Goal: Task Accomplishment & Management: Complete application form

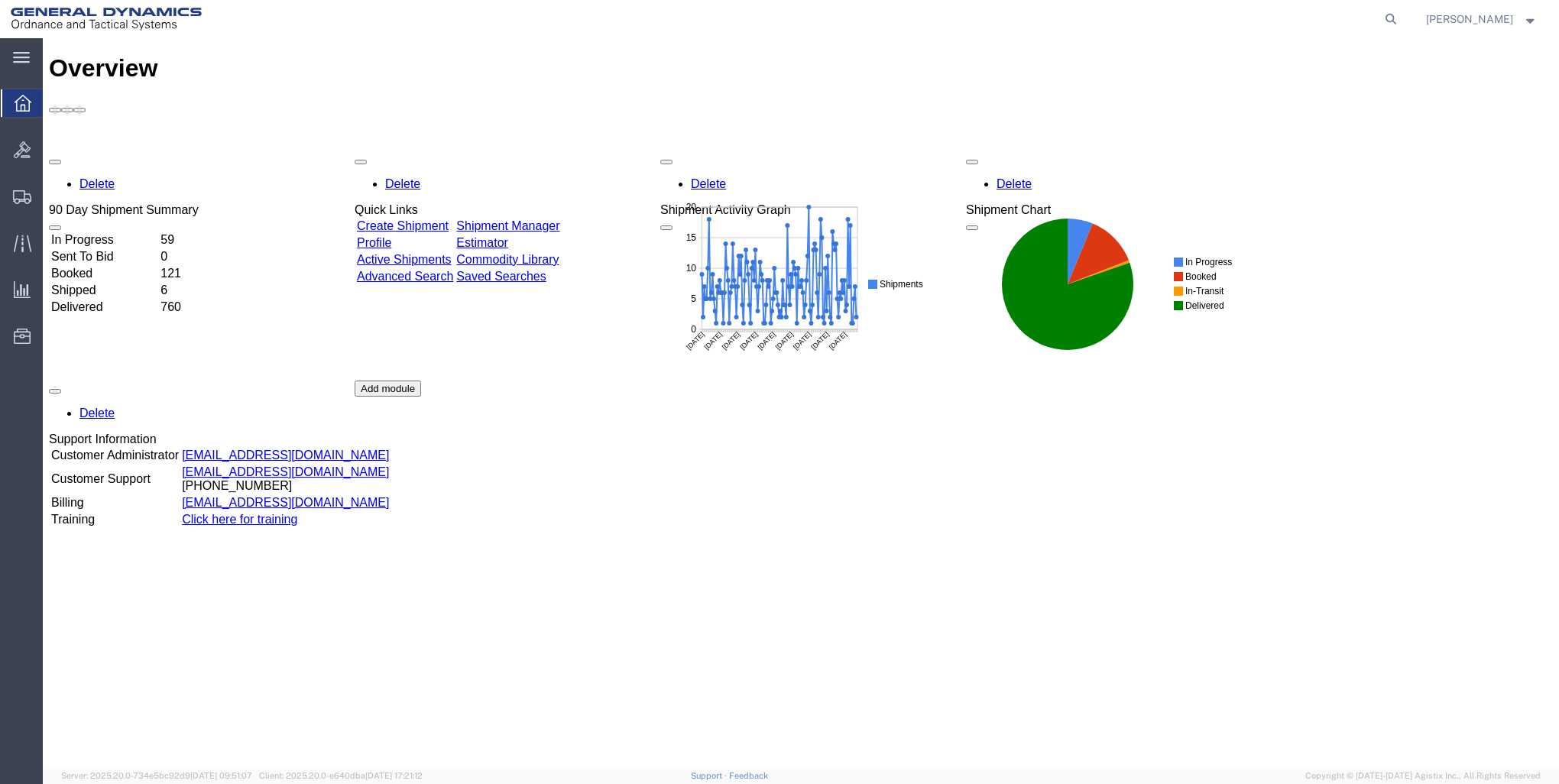
click at [438, 219] on link "Create Shipment" at bounding box center [403, 225] width 92 height 13
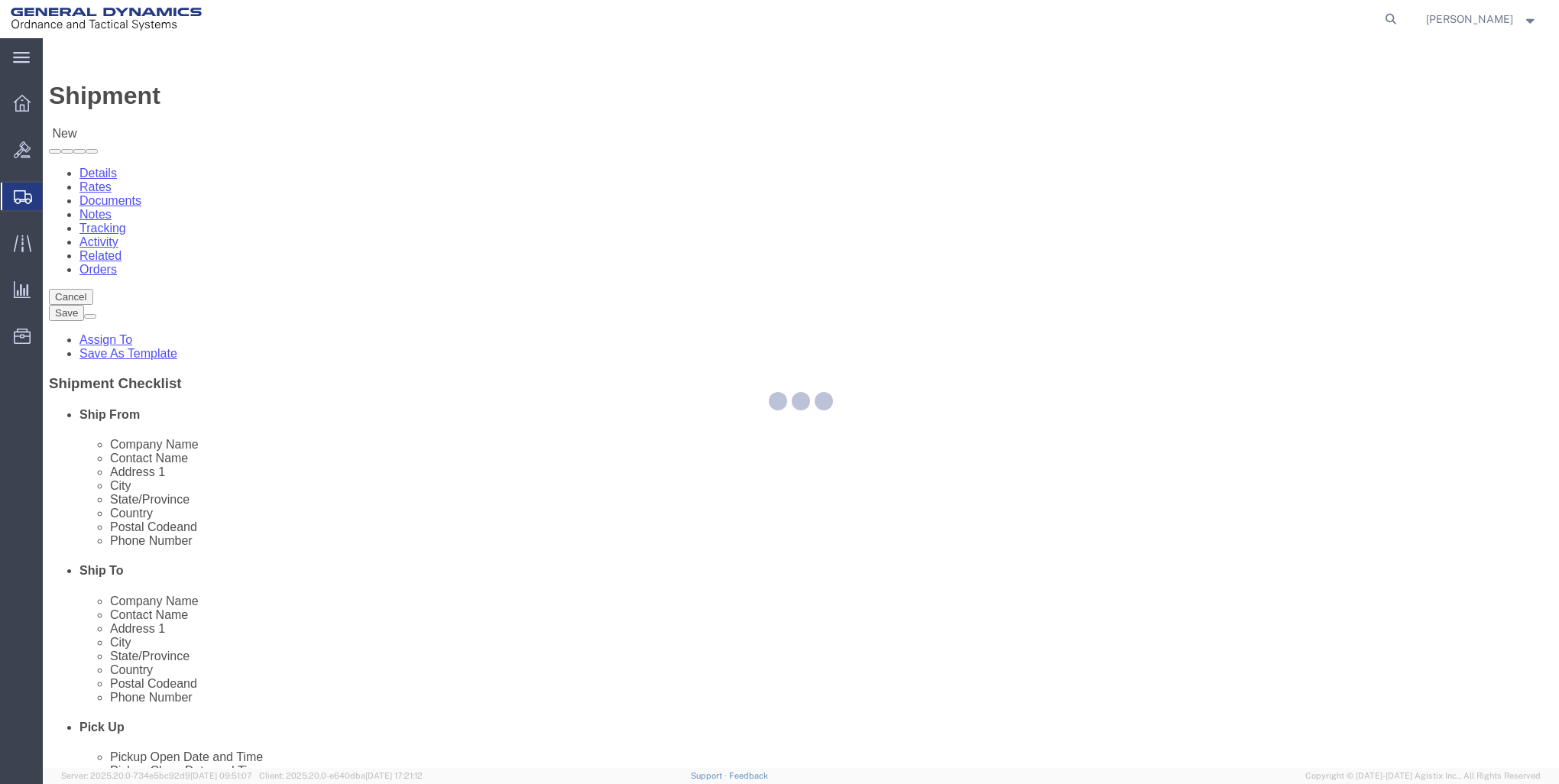
select select
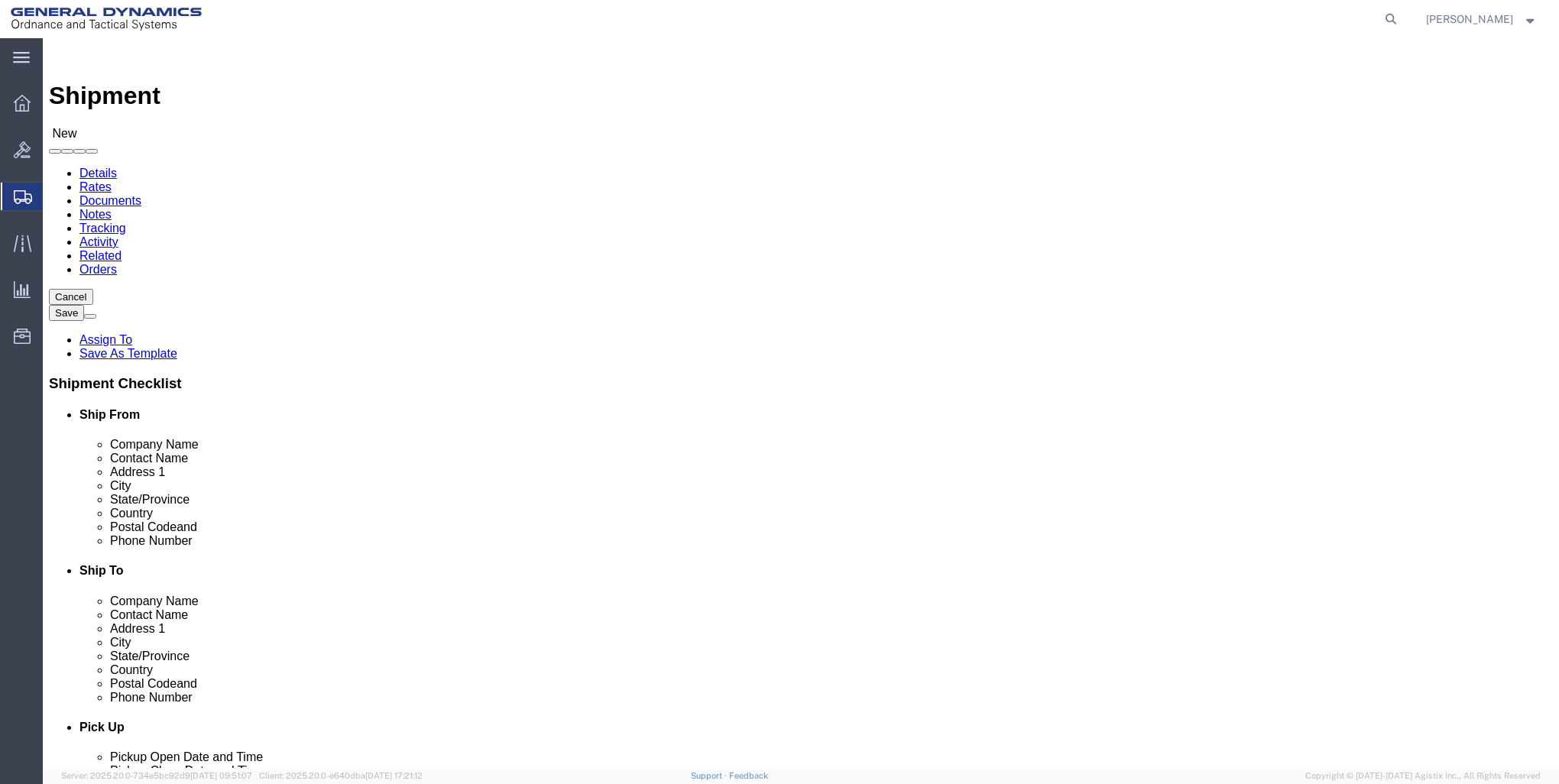
click input "text"
type input "GD-OTS RED"
click p "- GD-OTS Red Lion - (Sharon Dinterman) 200 East High Street, RED LION, PA, 1735…"
select select
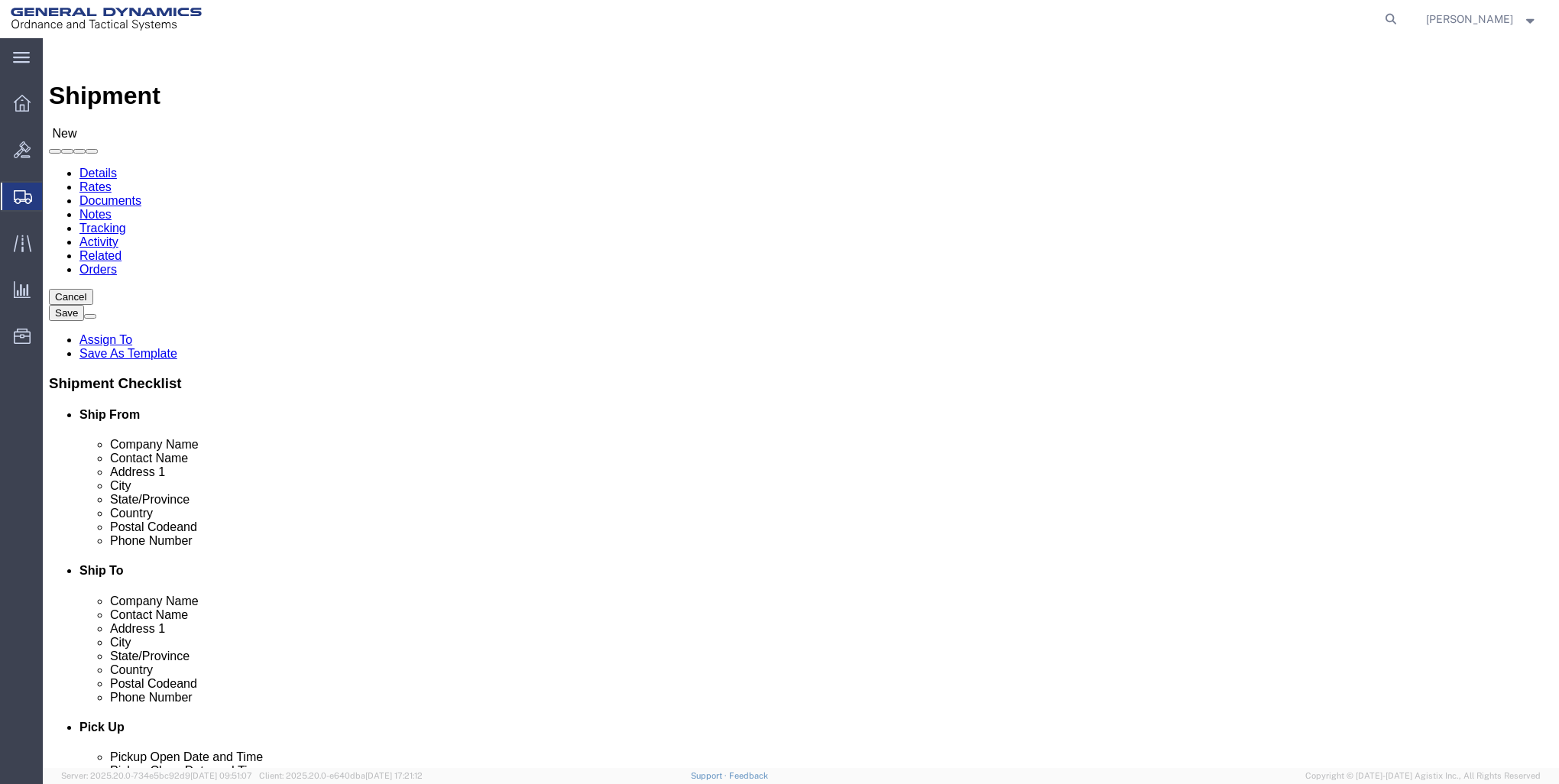
type input "GD-OTS Red Lion"
type input "Sharon Dinterman"
type input "200 East High Street"
type input "RED LION"
type input "17356"
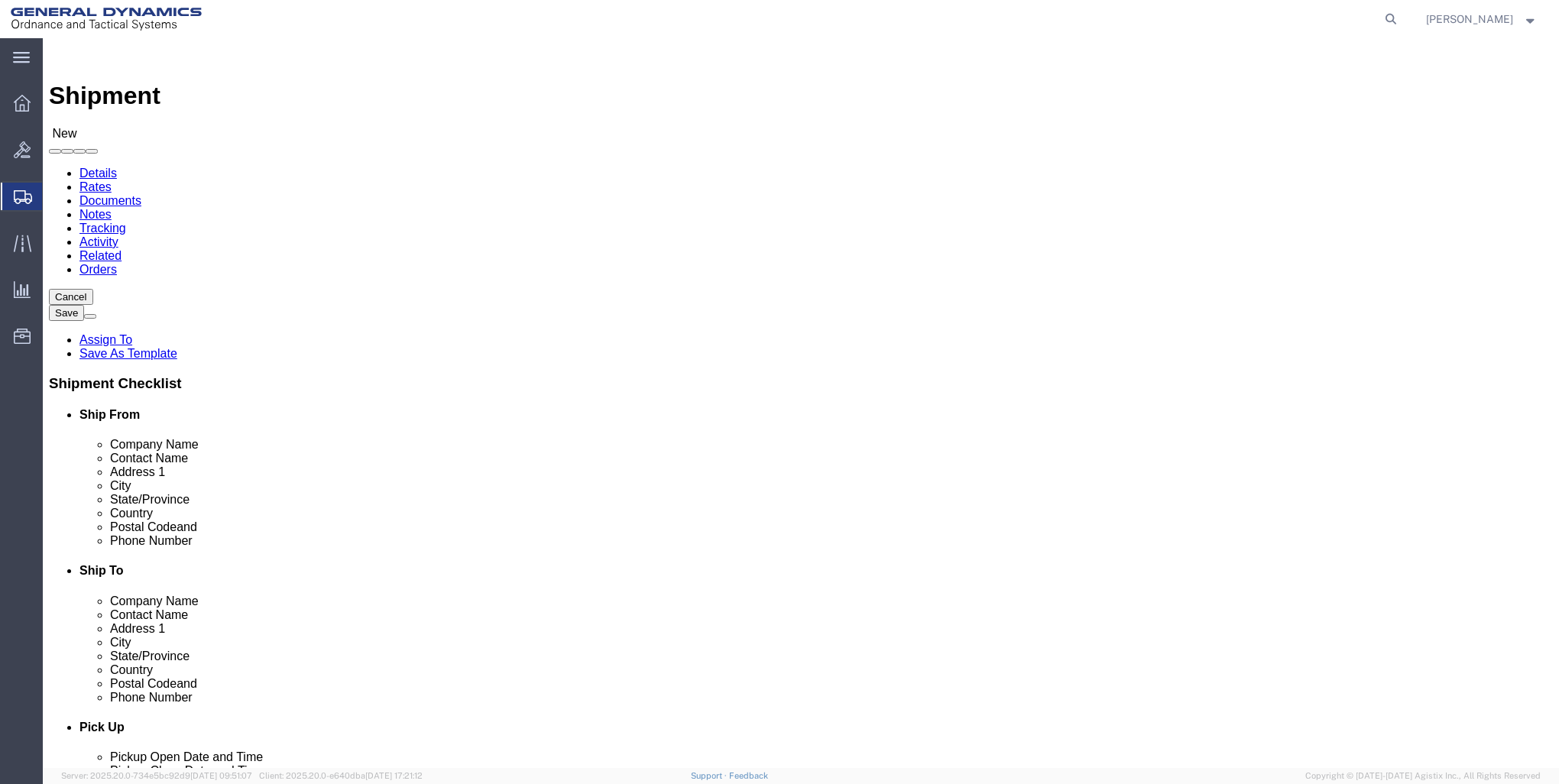
type input "717-246-8256"
type input "sharon.dinterman@gd-ots.com"
checkbox input "true"
select select "PA"
type input "GD-OTS Red Lion"
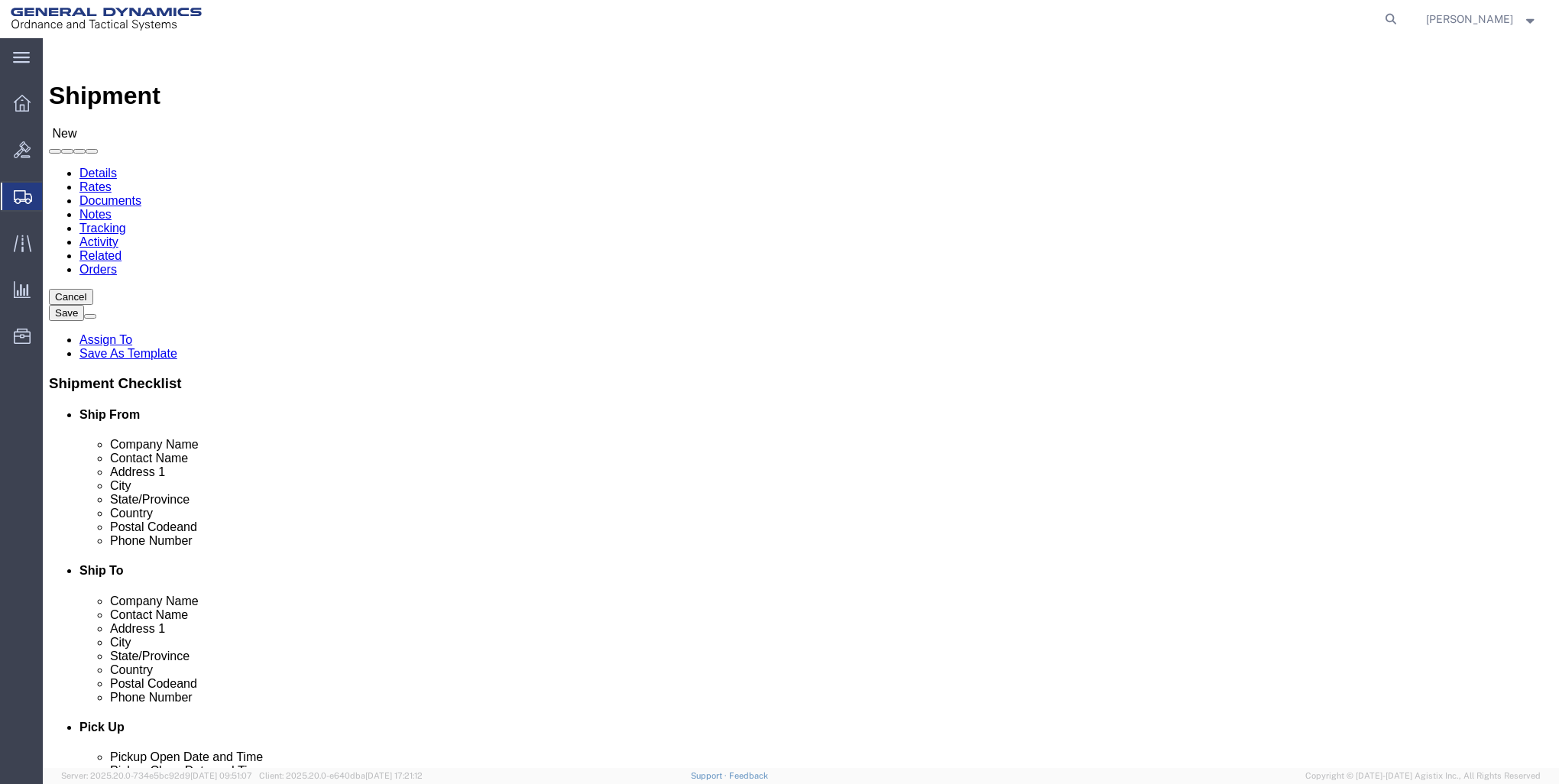
click input "text"
type input "MX INDUSTRIAL DISTRIBUTORS"
click input "text"
type input "TRAVIS BALES"
click input "text"
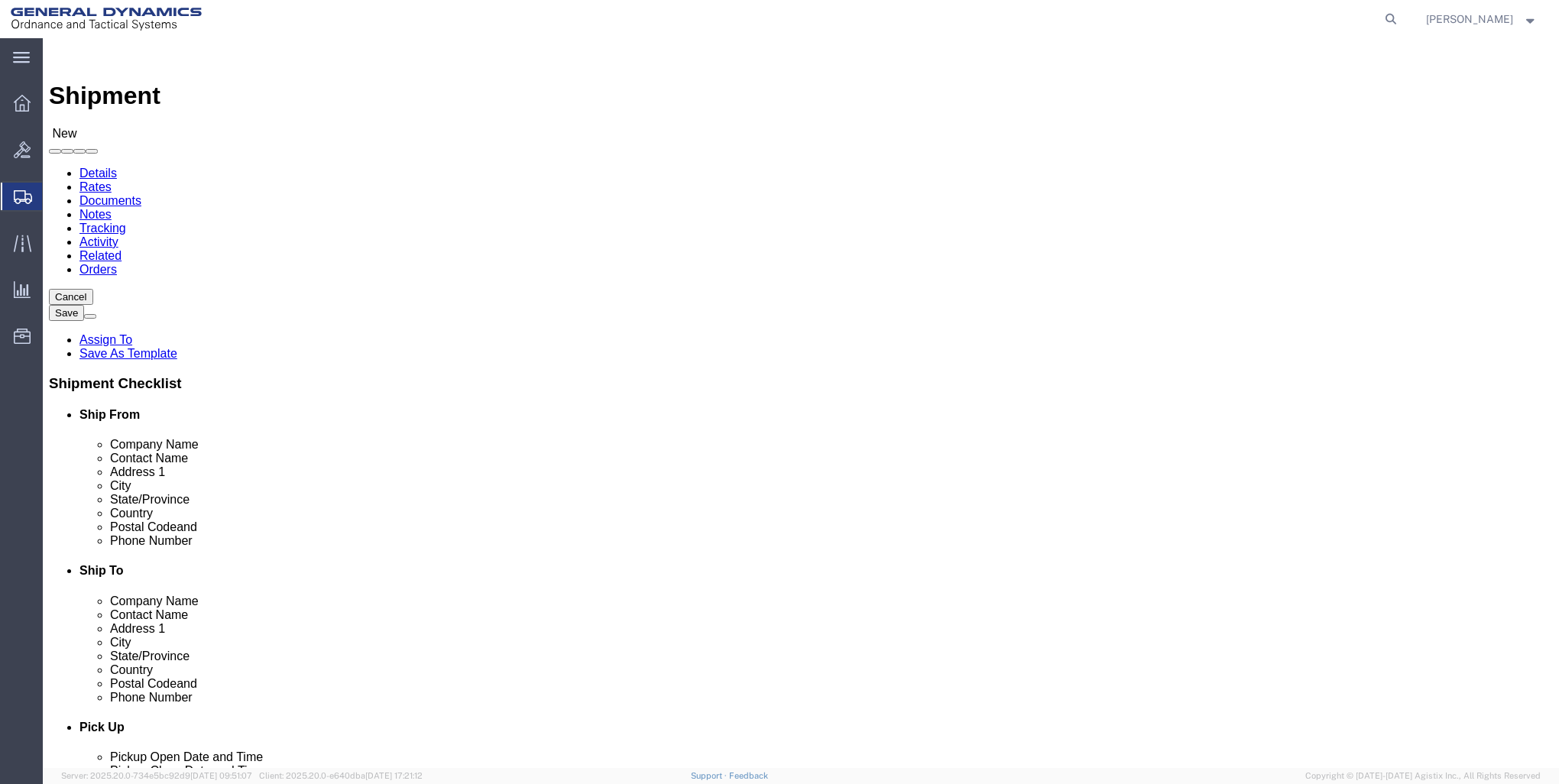
type input "181 RAILROAD DRIVE"
select select
click input "text"
type input "DOOR 1"
click input "text"
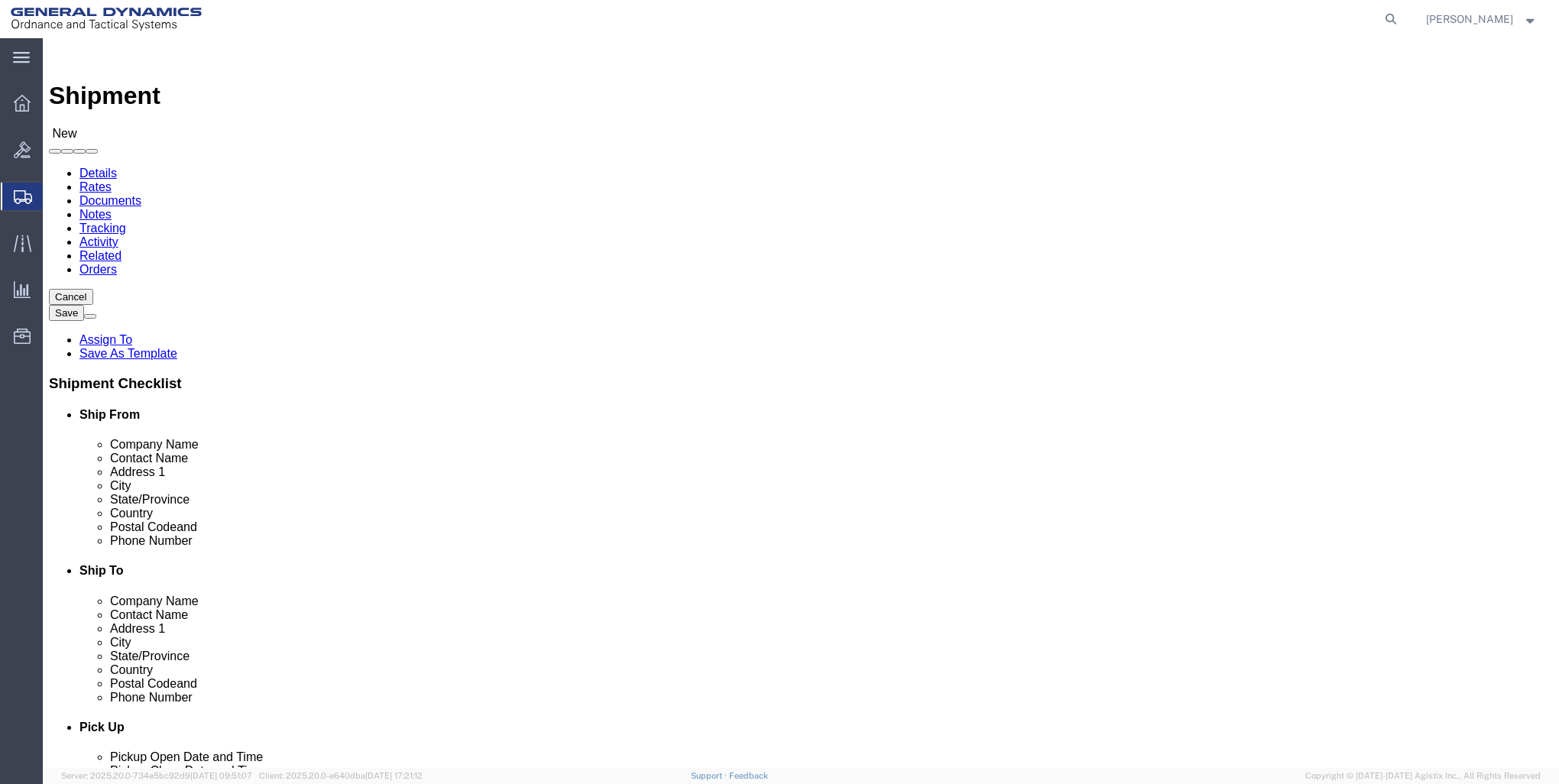
type input "IVYLAND"
click label "City"
select select
select select "PA"
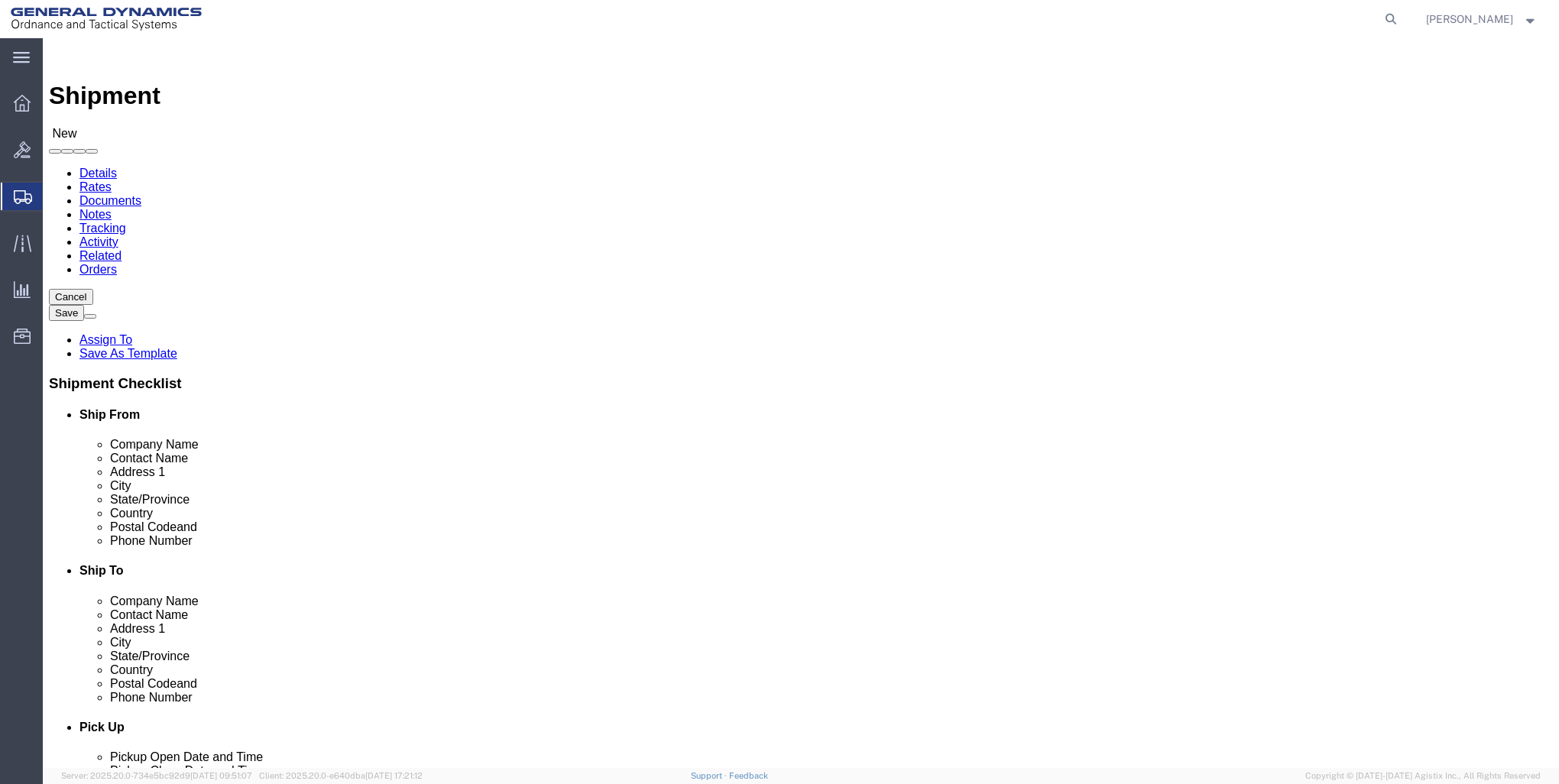
click input "Postal Code"
type input "18974"
select select
click input "text"
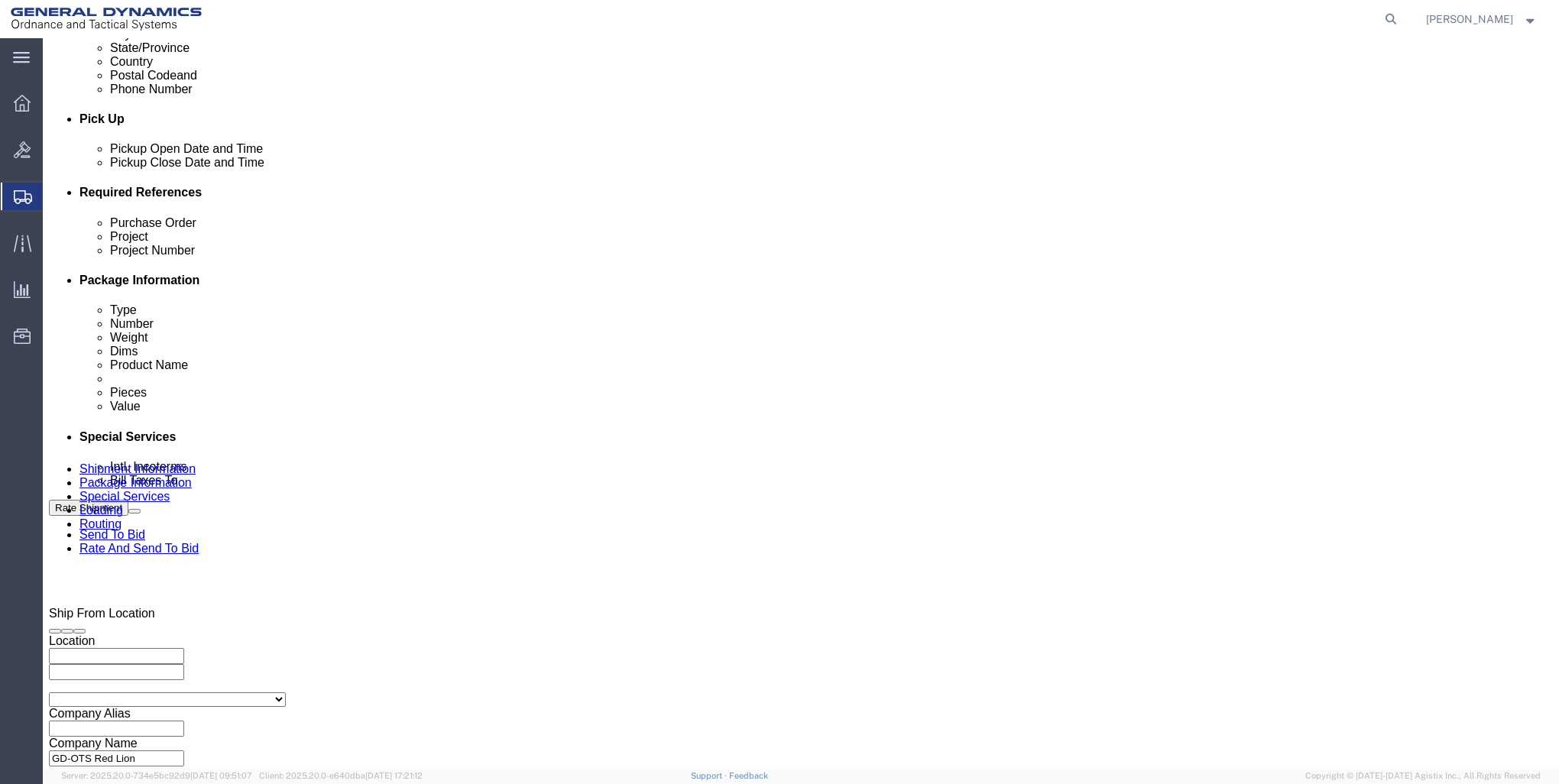
scroll to position [611, 0]
type input "888-222-3333"
click div "Oct 09 2025 12:00 AM"
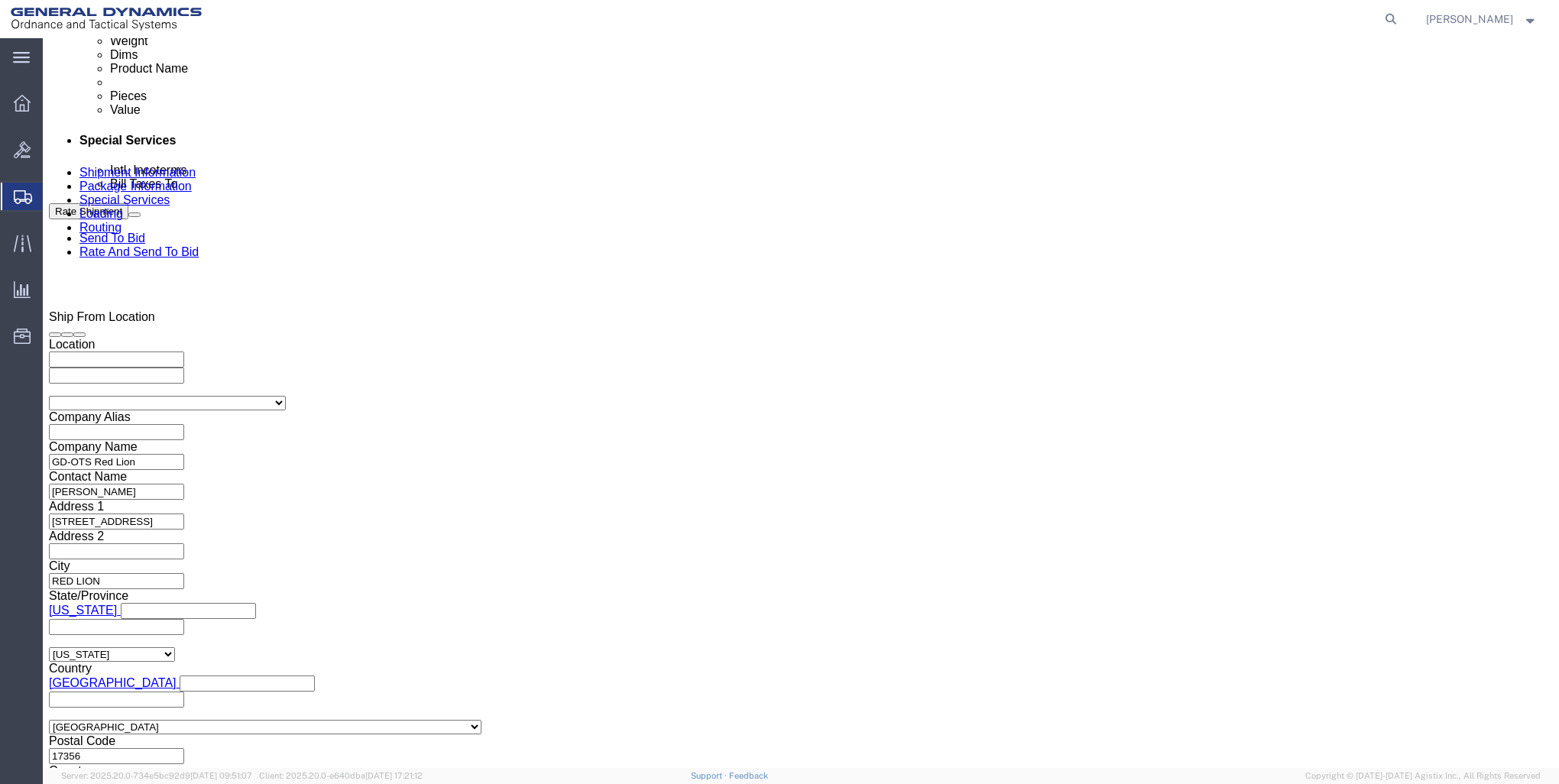
click button "Apply"
click div "Oct 09 2025 12:00 AM"
type input "4:00 PM"
click button "Apply"
click input "text"
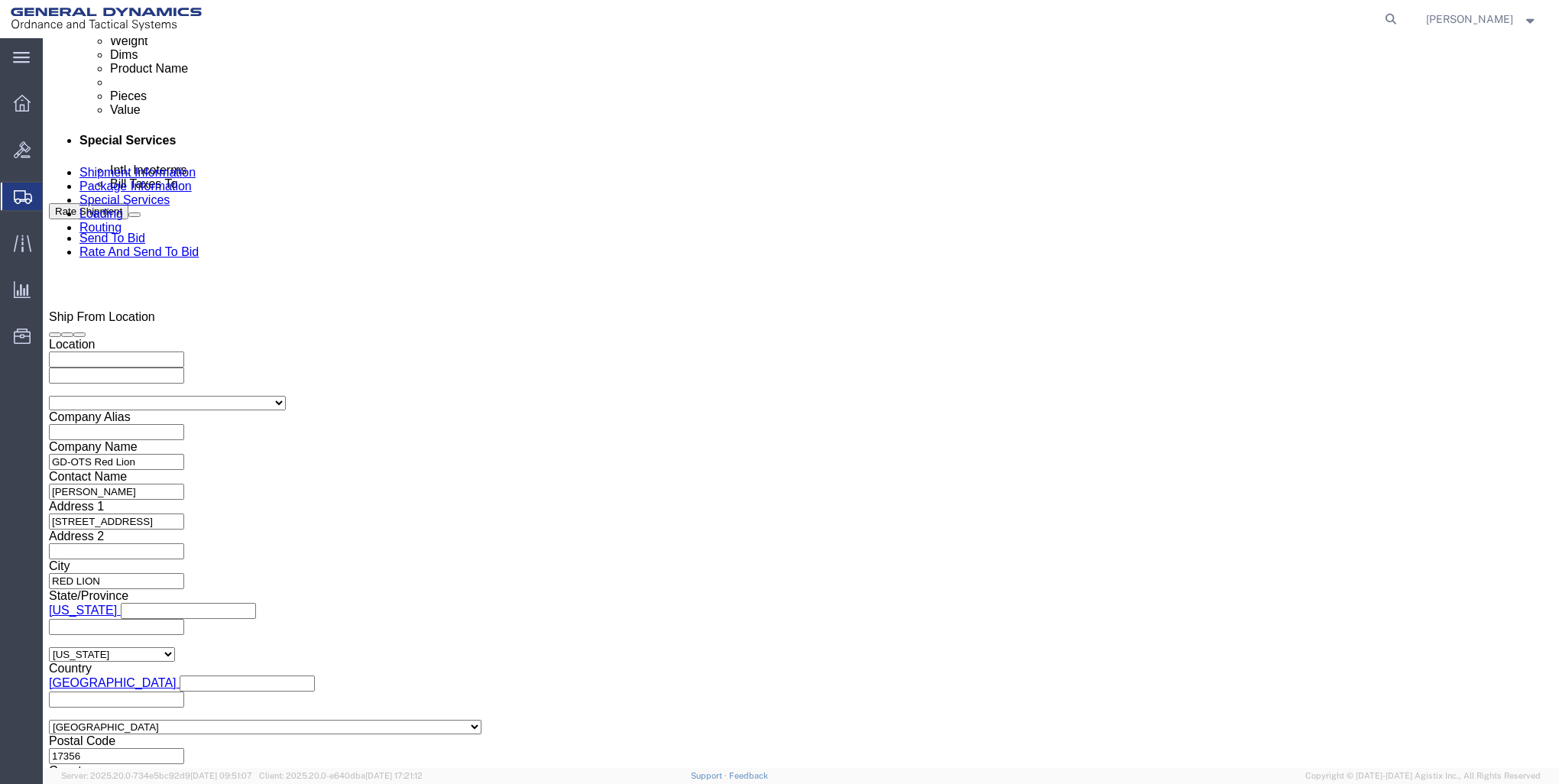
type input "108596"
click input "text"
type input "000"
click input "text"
type input "000"
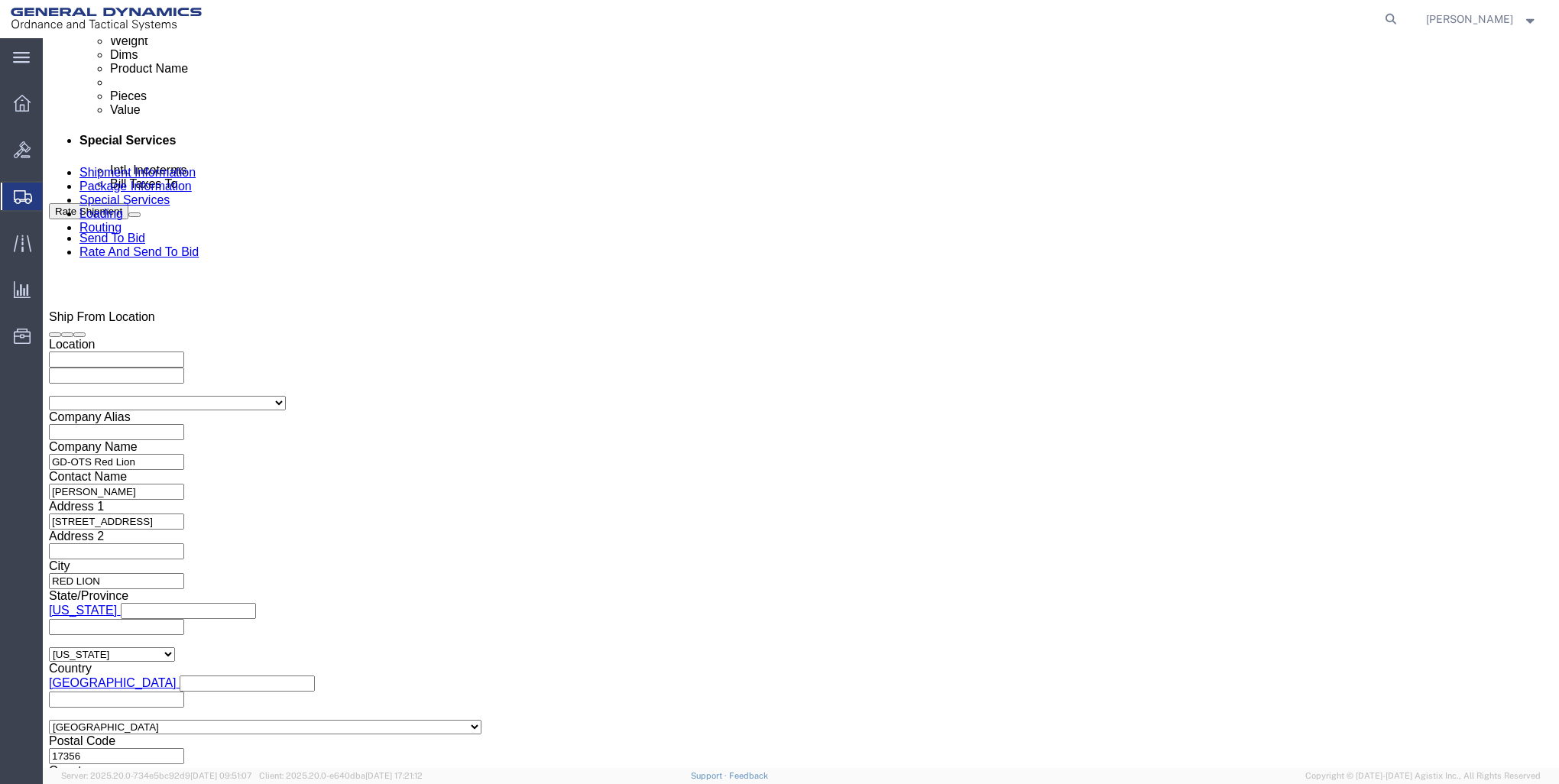
click button "Continue"
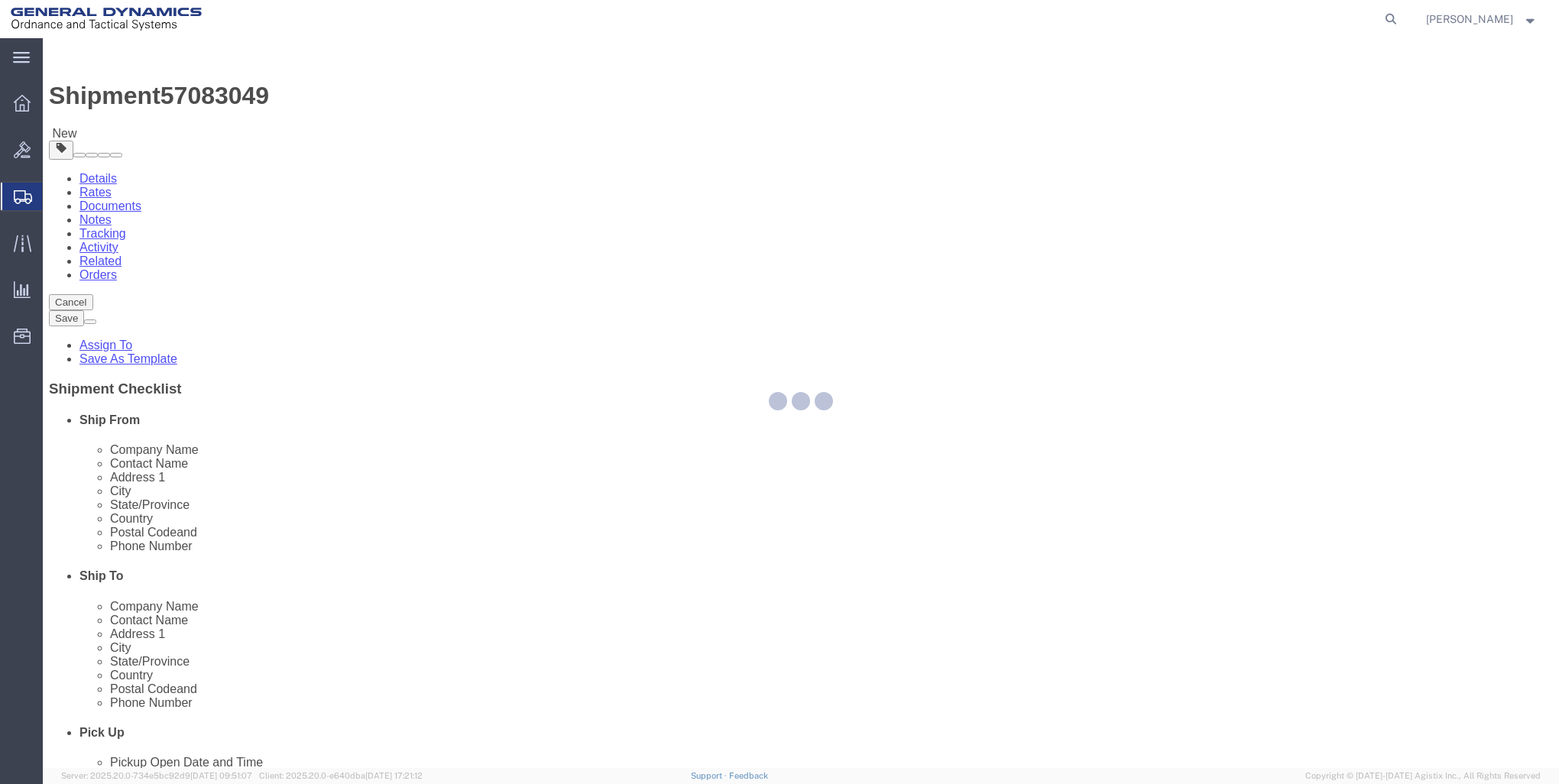
select select "CBOX"
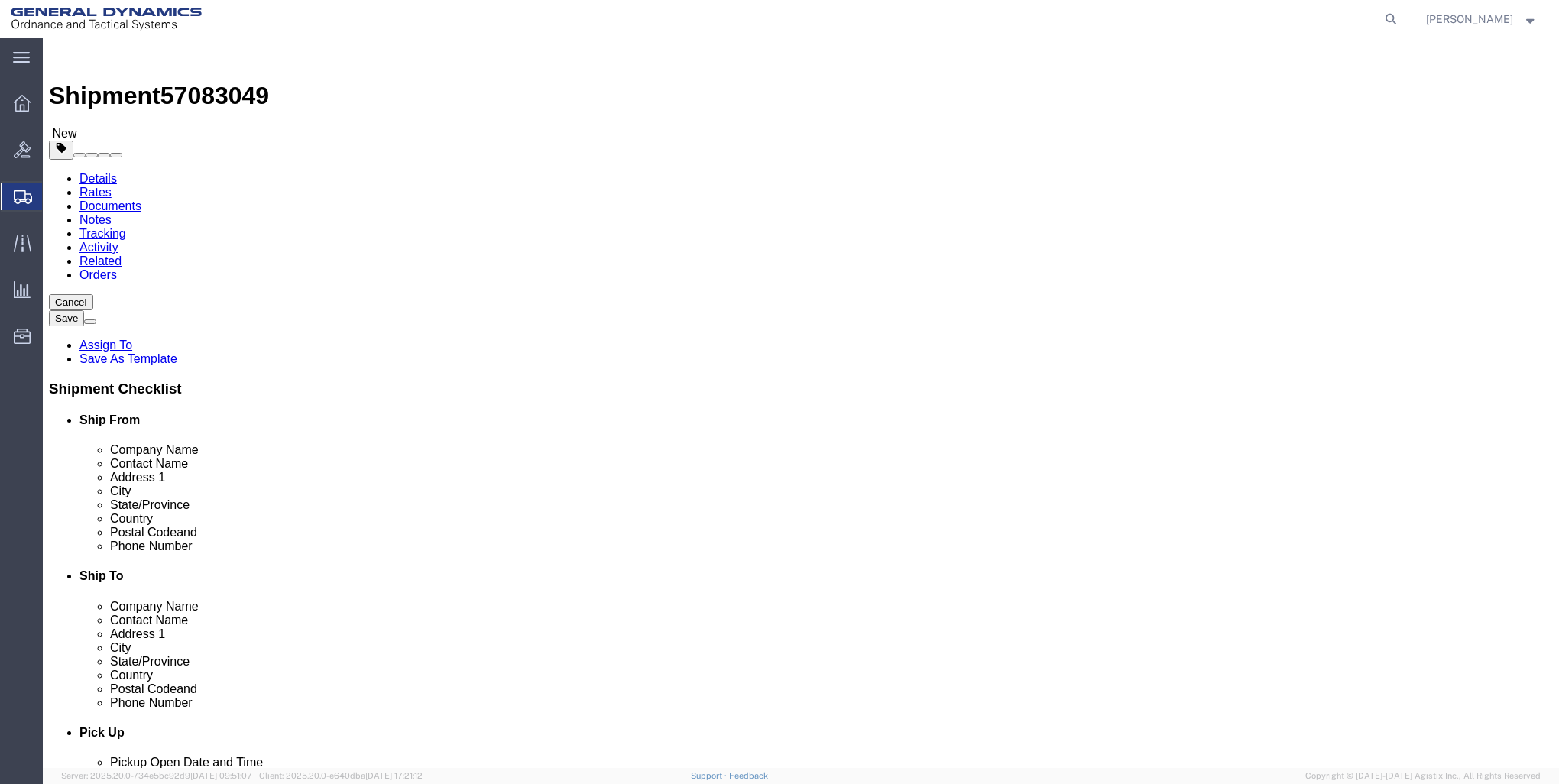
click select "Select Bale(s) Basket(s) Bolt(s) Bottle(s) Buckets Bulk Bundle(s) Can(s) Cardbo…"
click input "text"
type input "9"
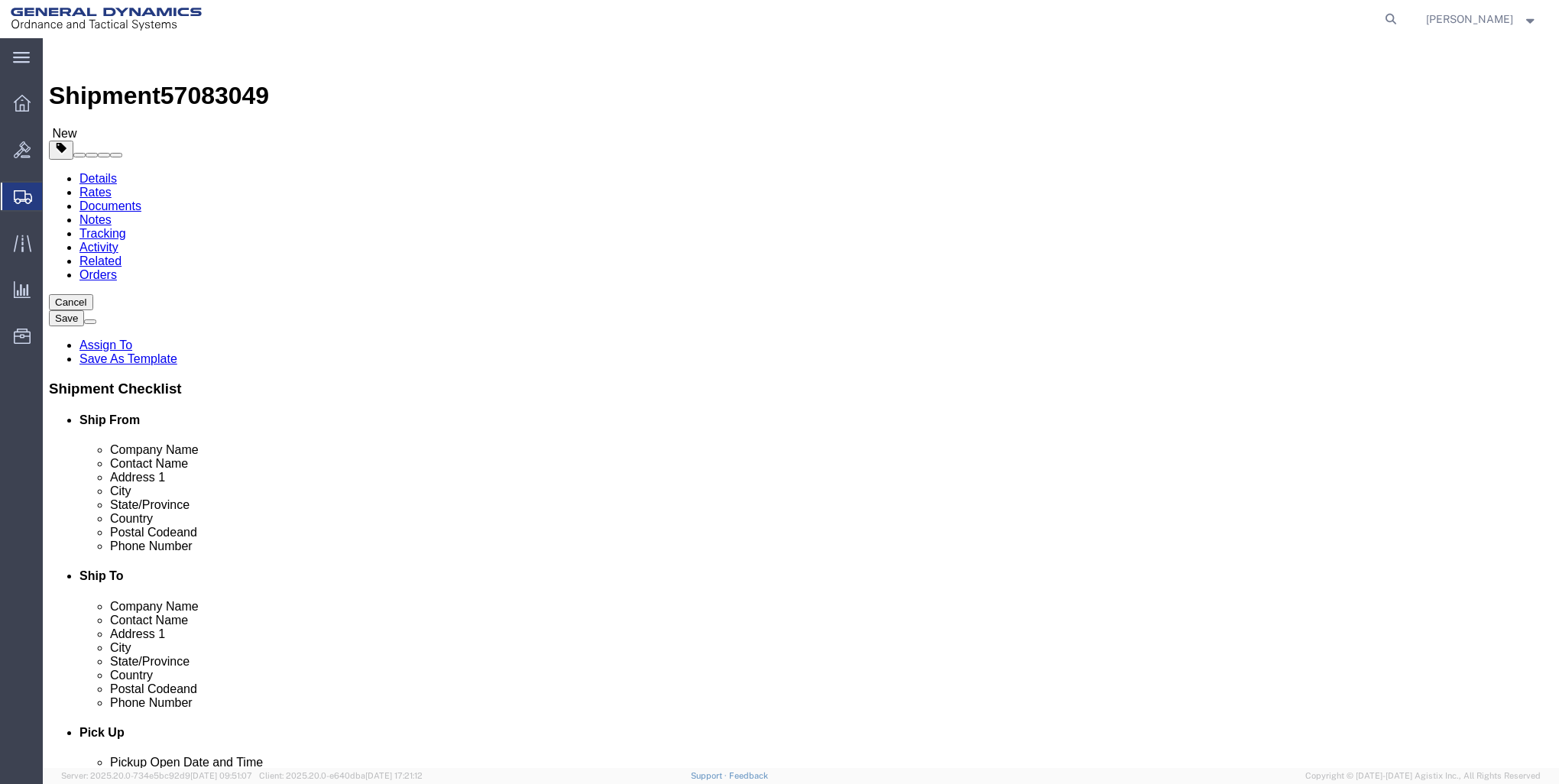
type input "9"
click input "0.00"
type input "0"
type input "3"
click ul
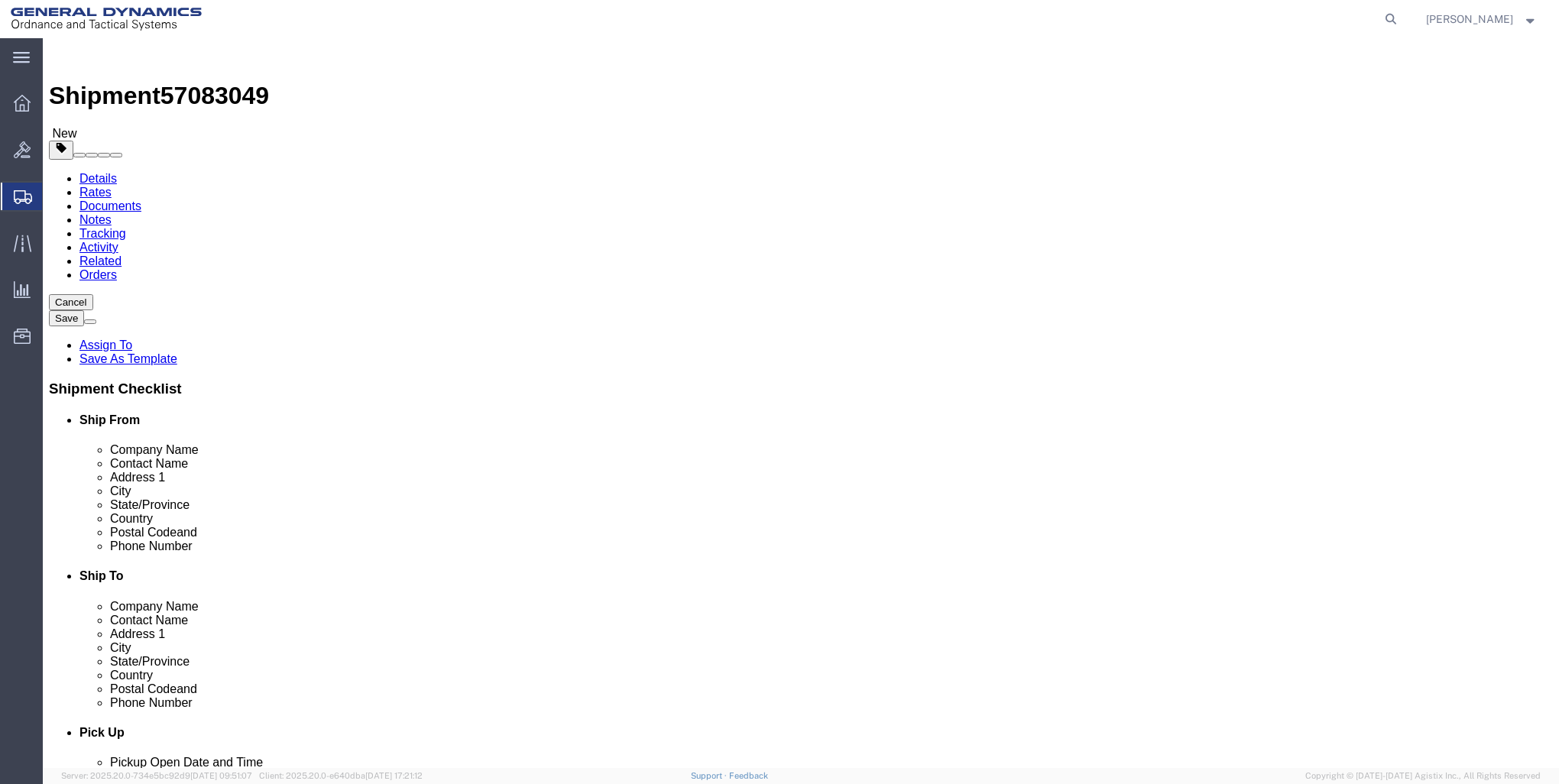
click link "Add Content"
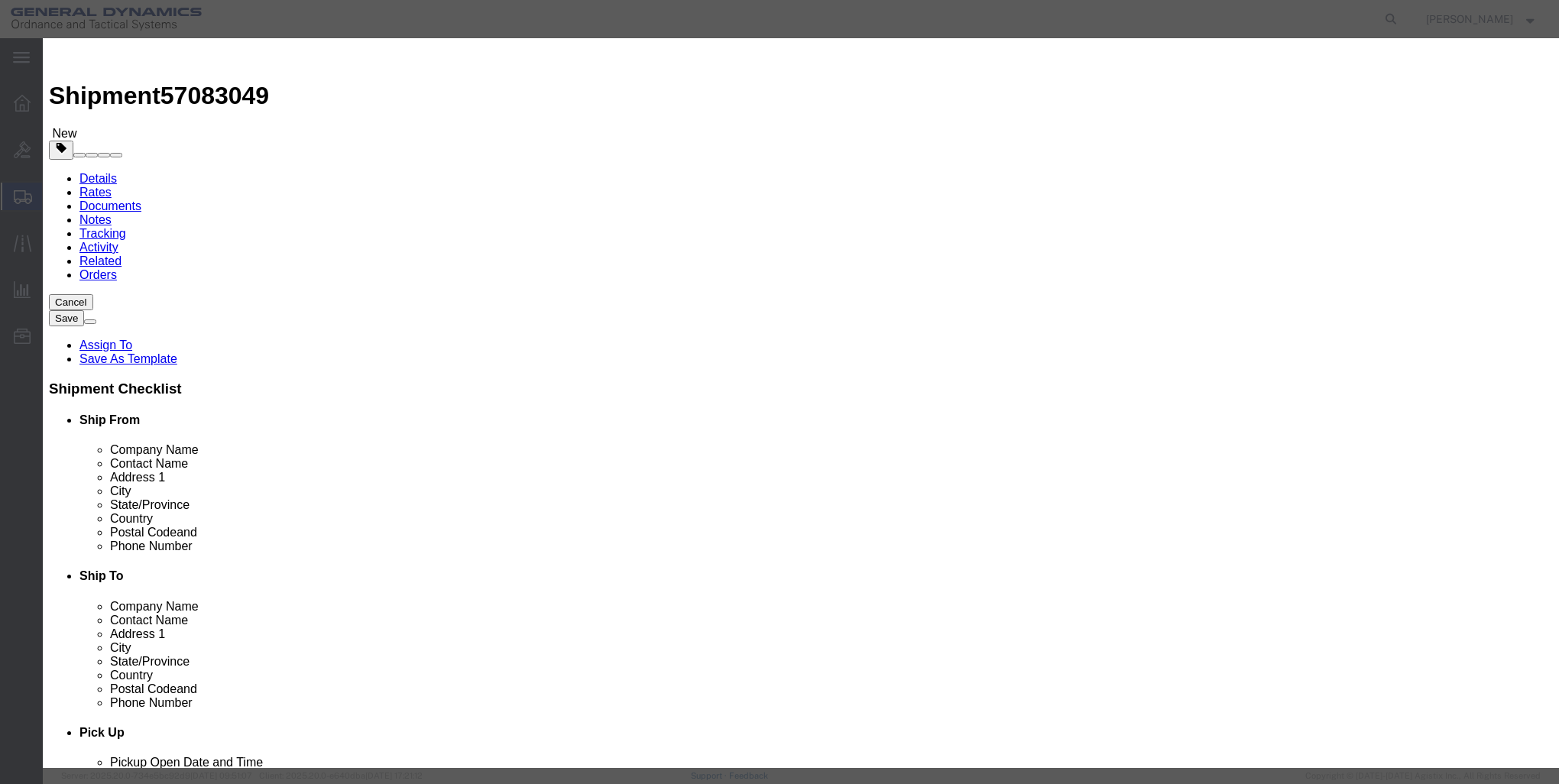
click input "text"
type input "DLM-1000 RADIO METER"
click input "0"
type input "13"
type input "1"
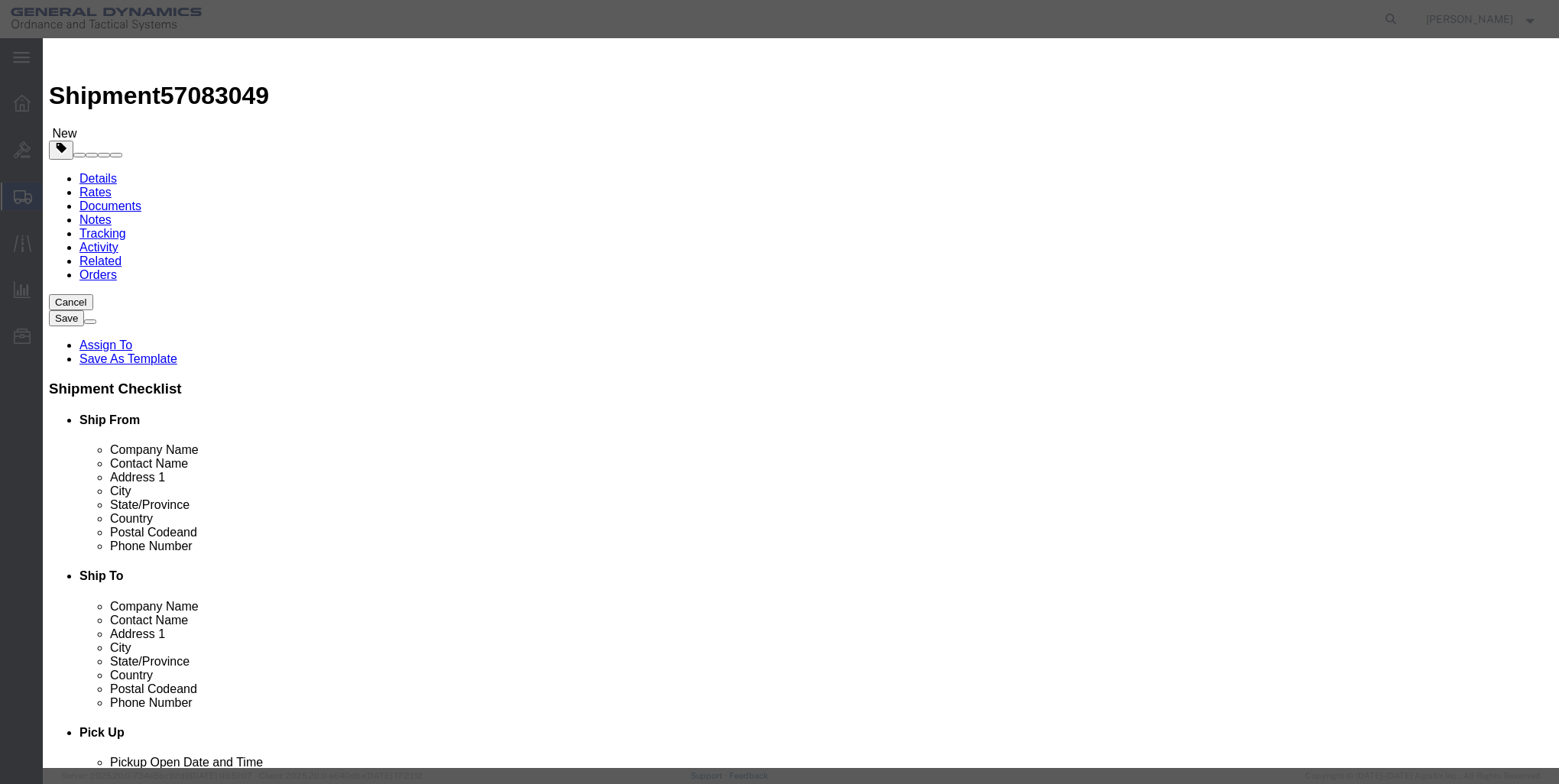
click button "Save & Close"
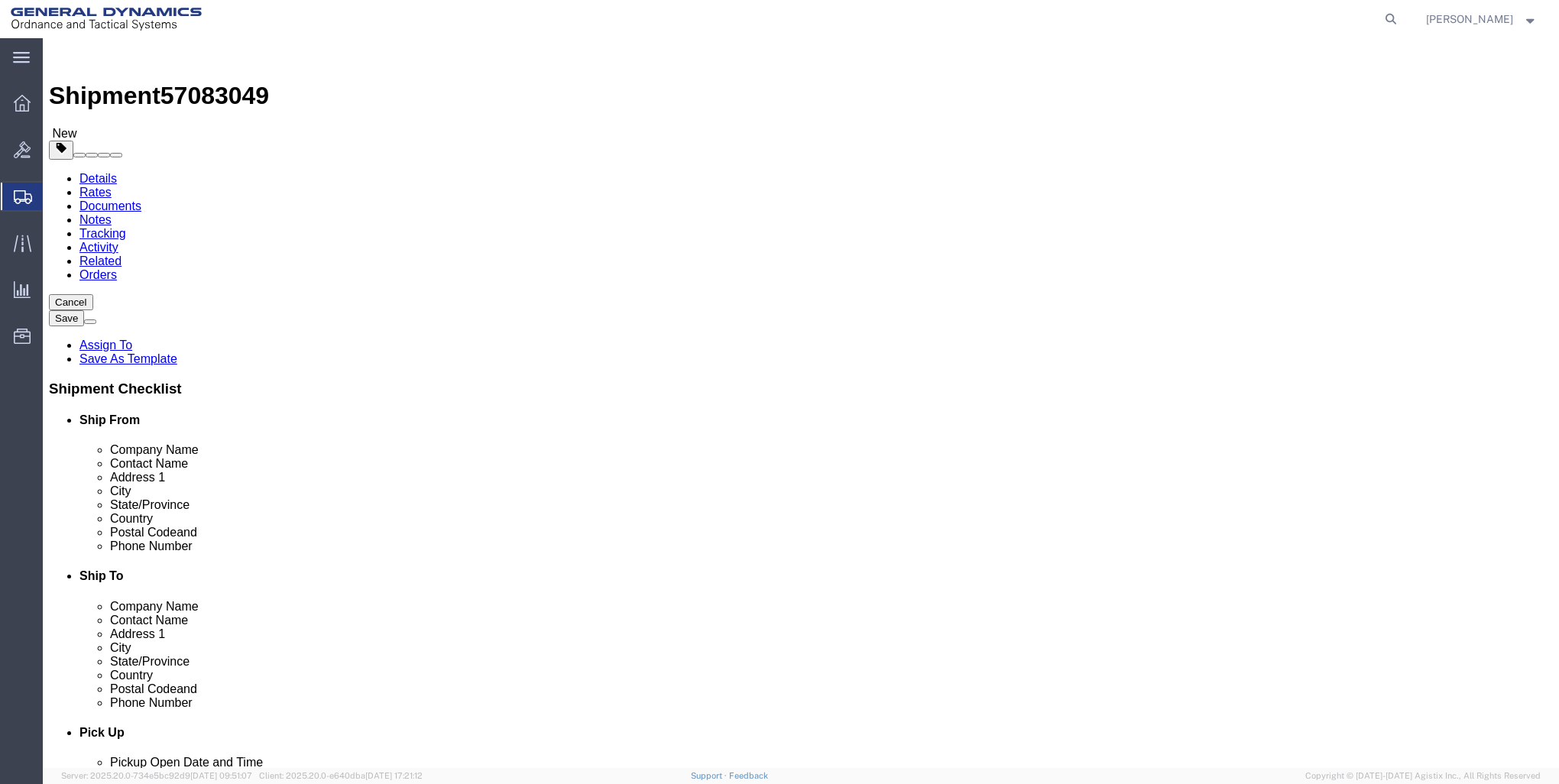
click link "Add Content"
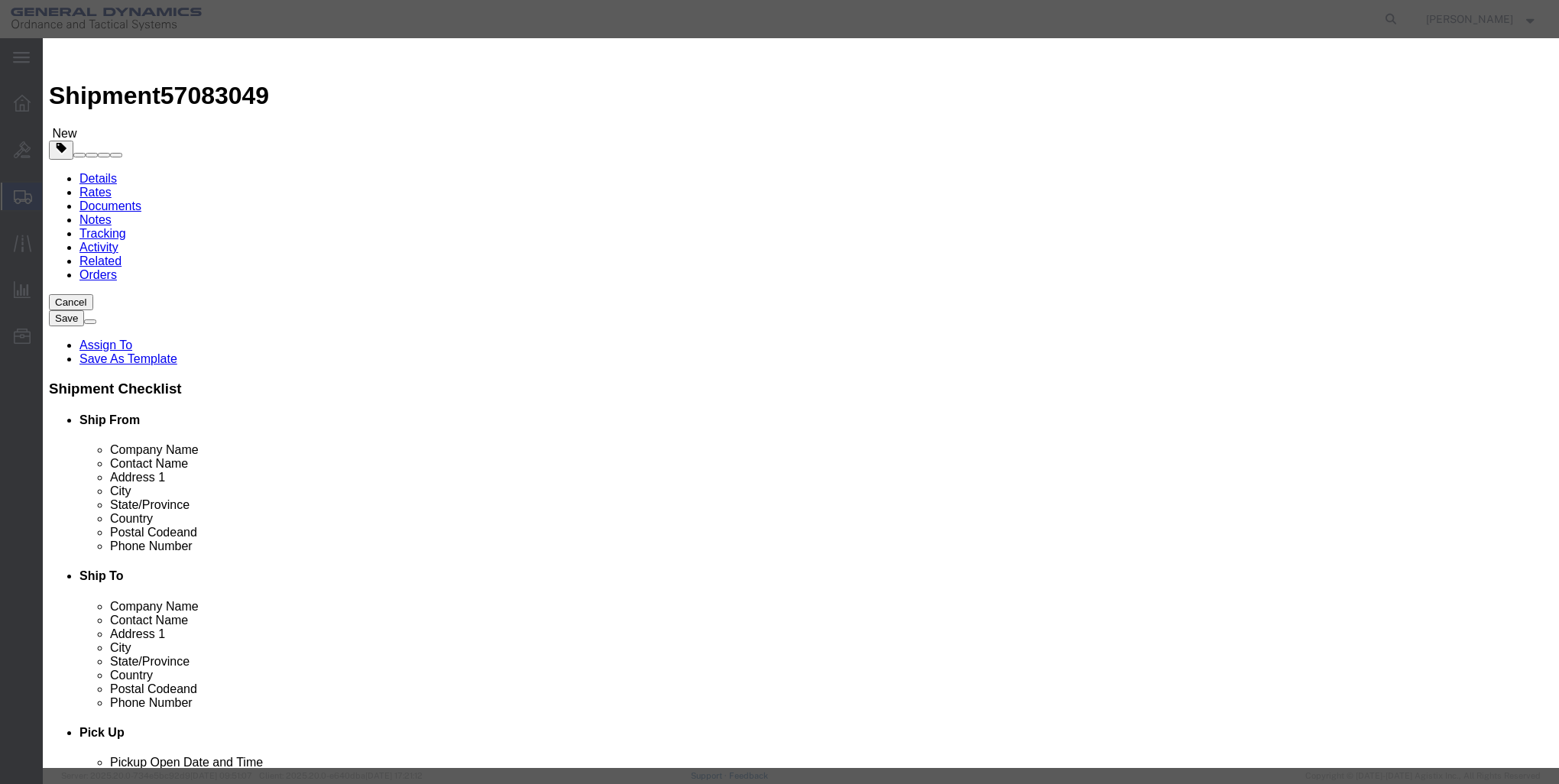
click input "text"
click button "Close"
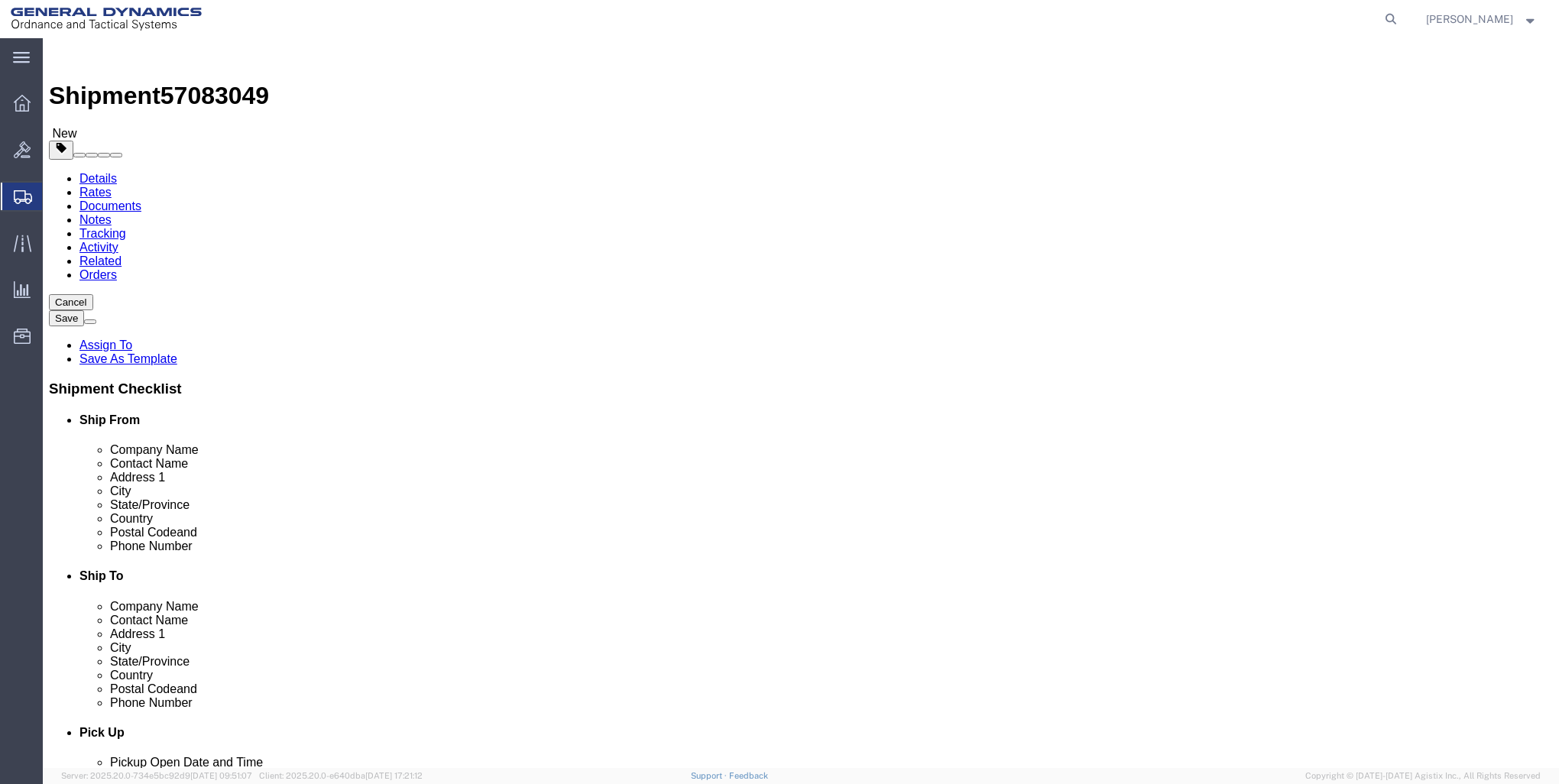
click button "Rate Shipment"
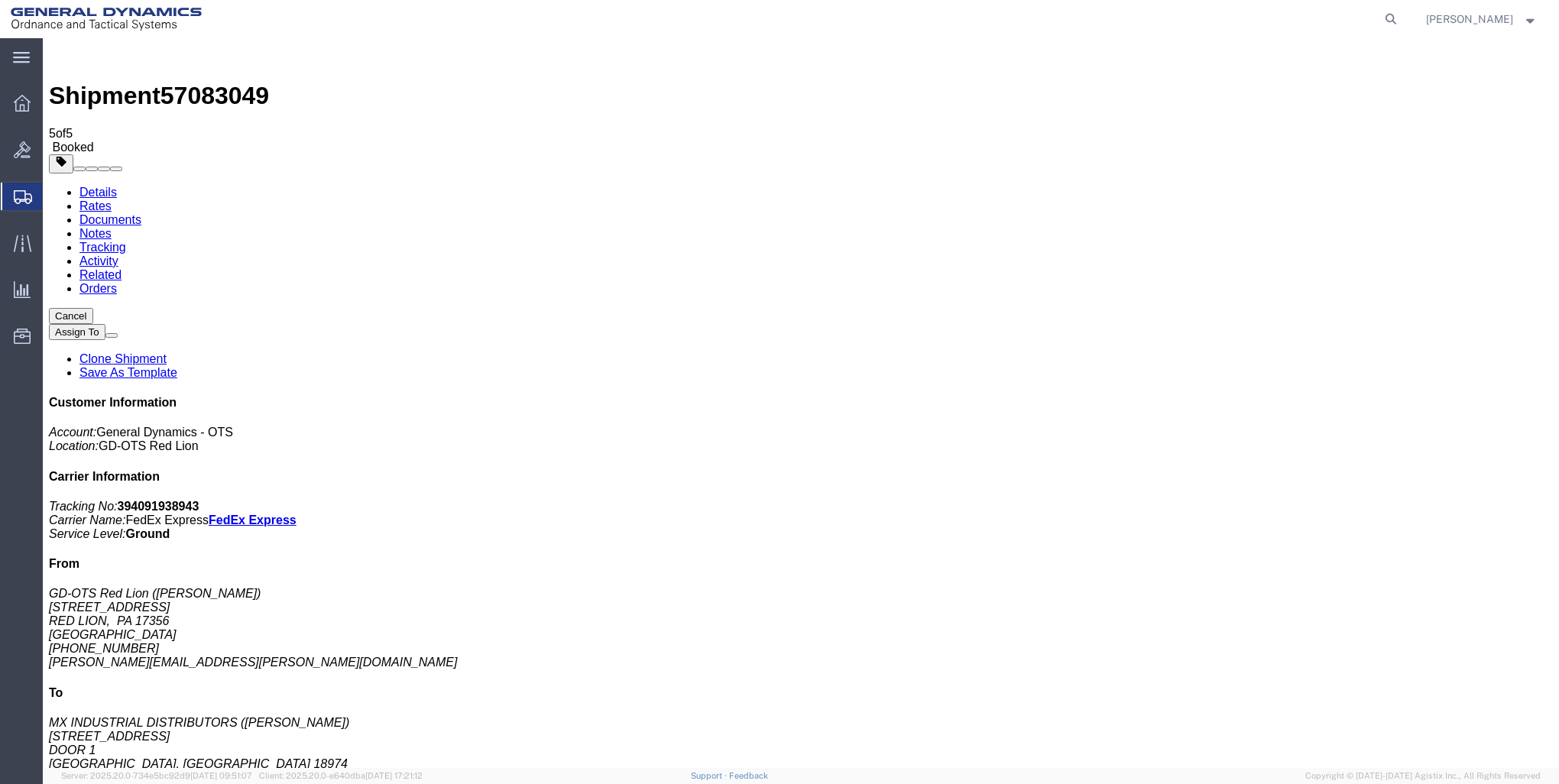
drag, startPoint x: 61, startPoint y: 301, endPoint x: 69, endPoint y: 301, distance: 8.0
checkbox input "true"
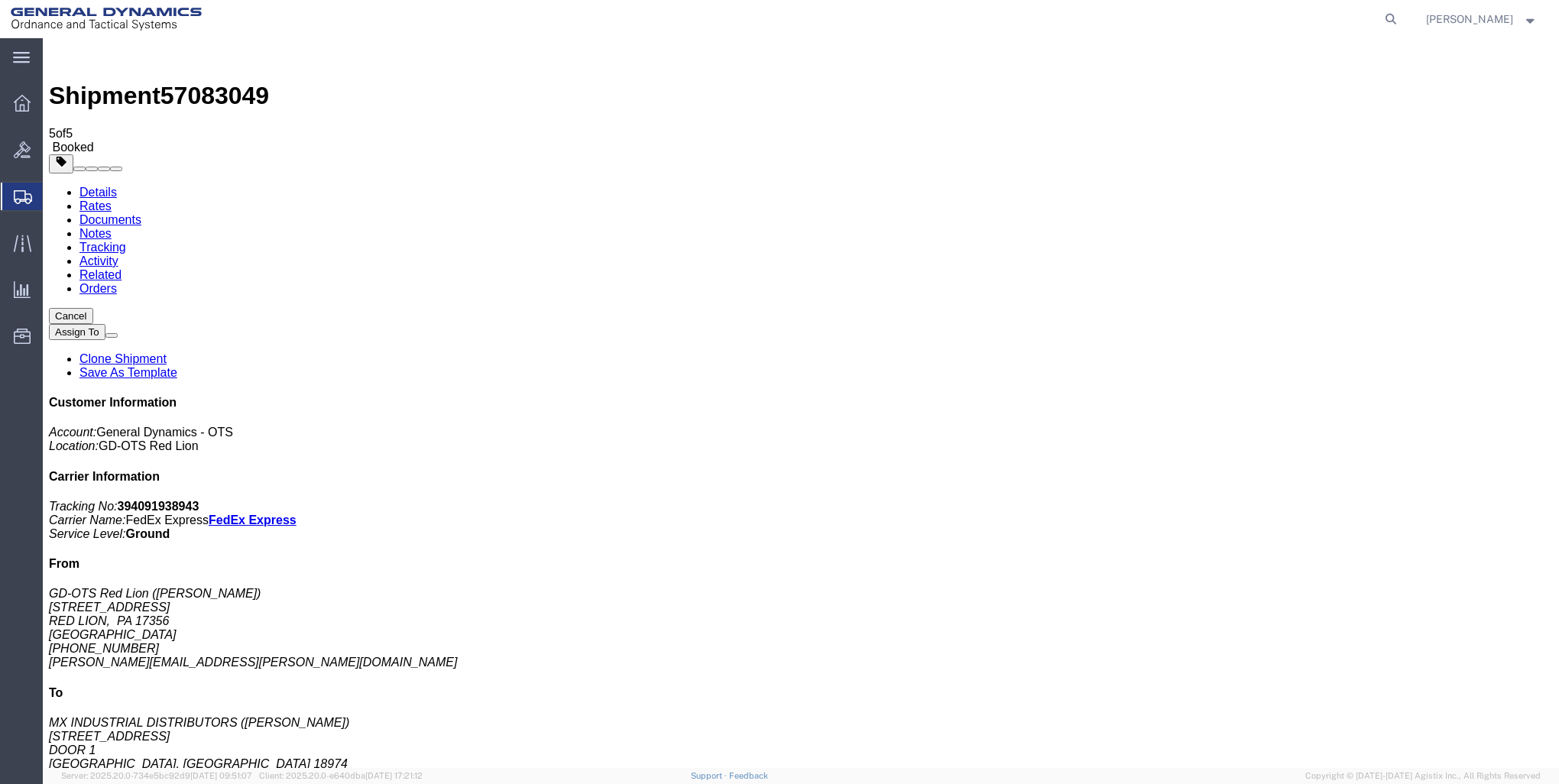
click at [17, 102] on icon at bounding box center [22, 102] width 16 height 16
